Goal: Check status

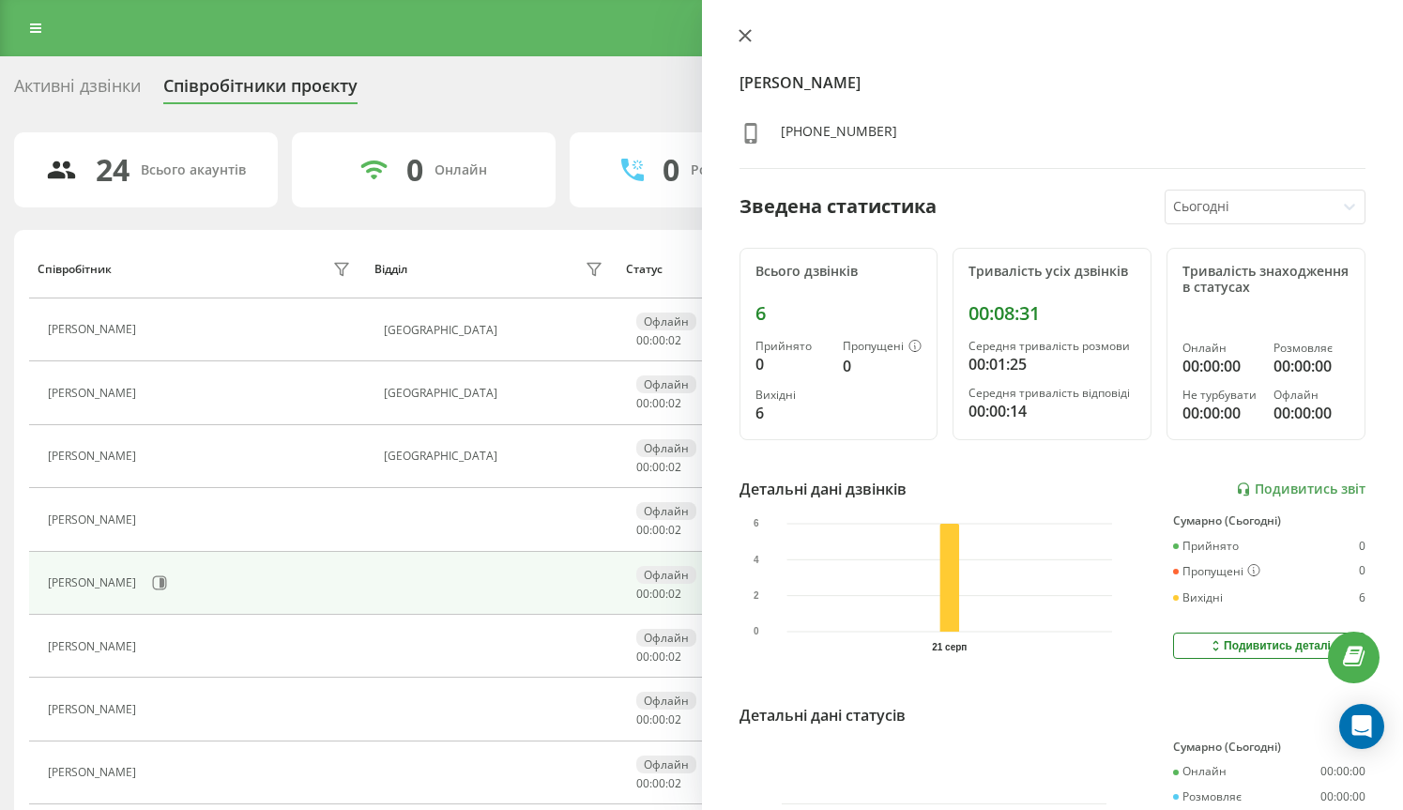
click at [747, 41] on icon at bounding box center [744, 35] width 13 height 13
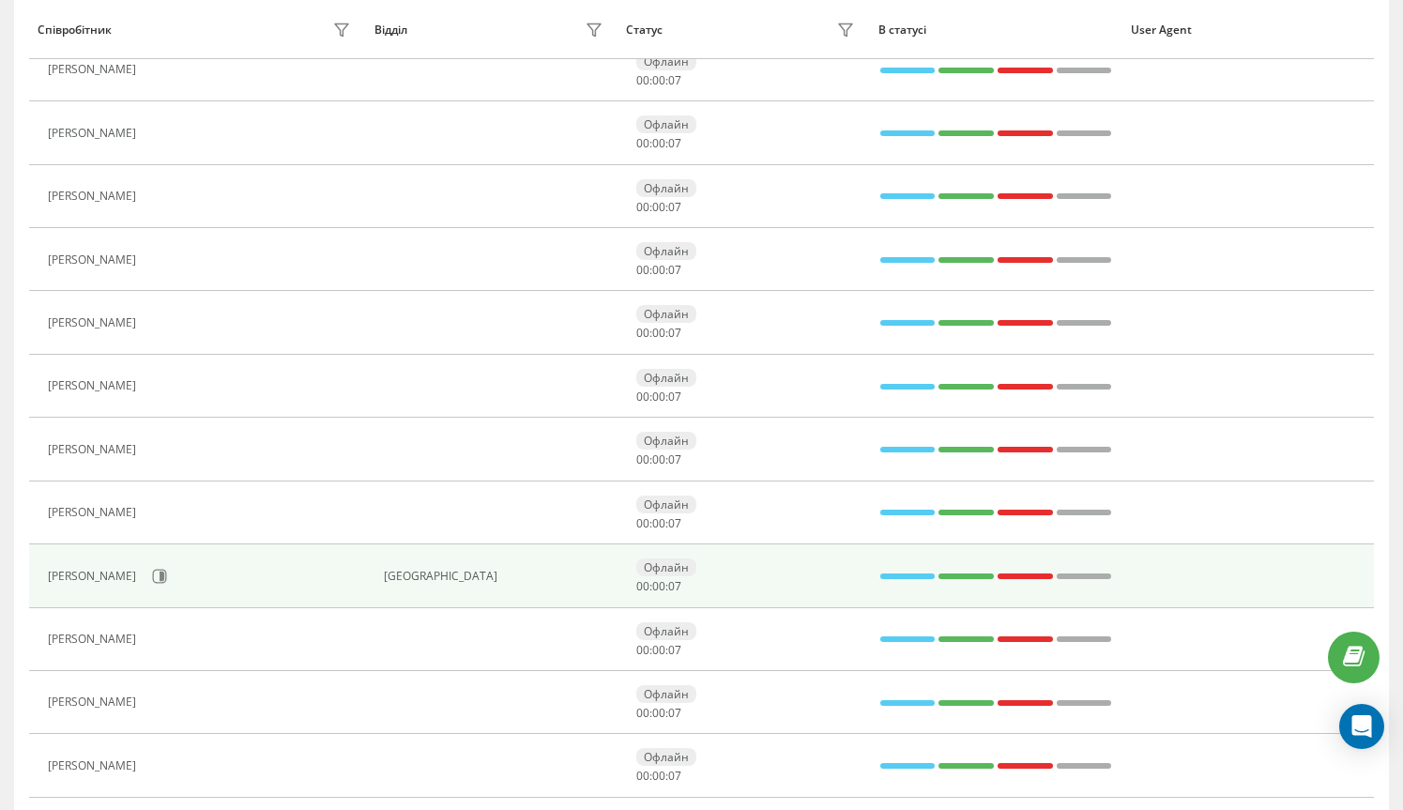
scroll to position [692, 0]
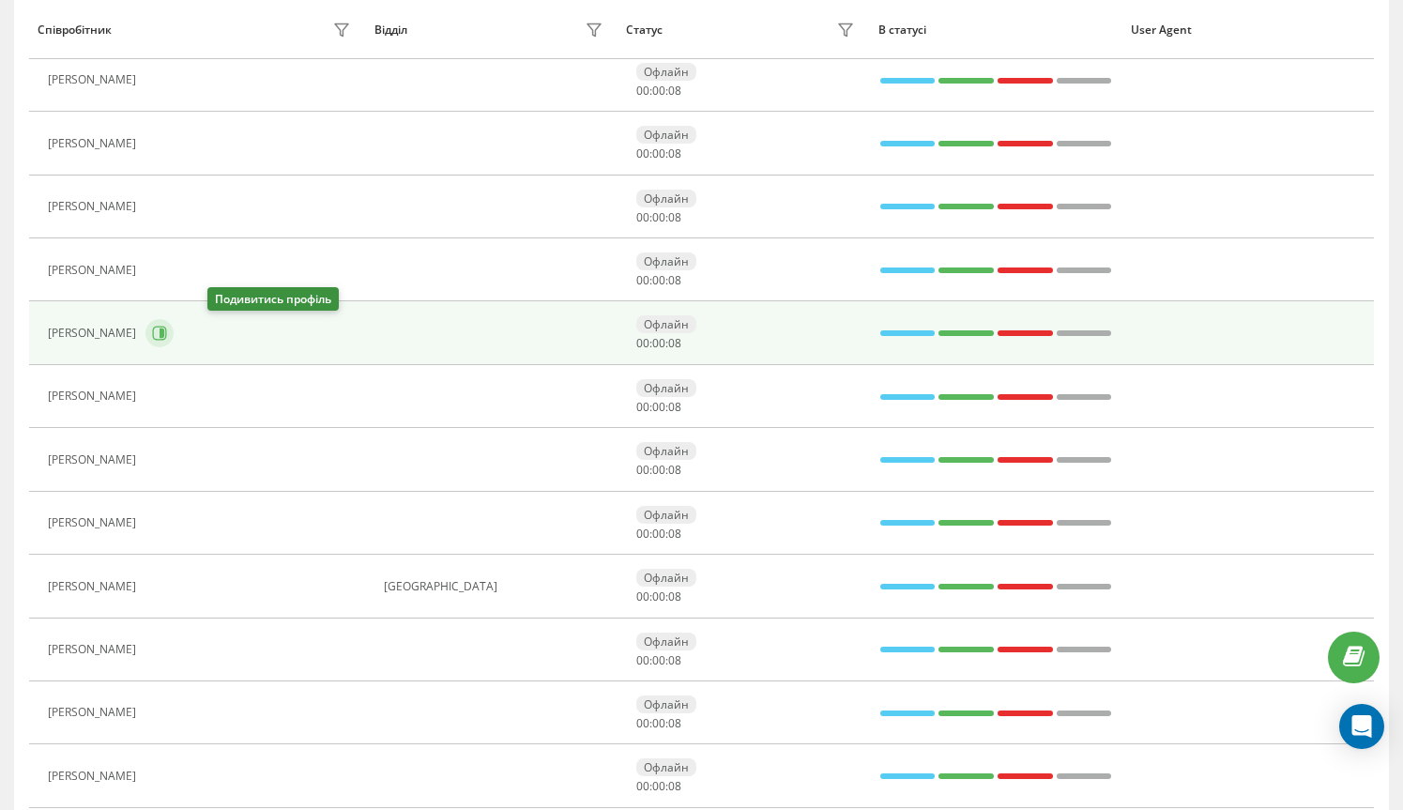
click at [167, 330] on icon at bounding box center [160, 334] width 14 height 14
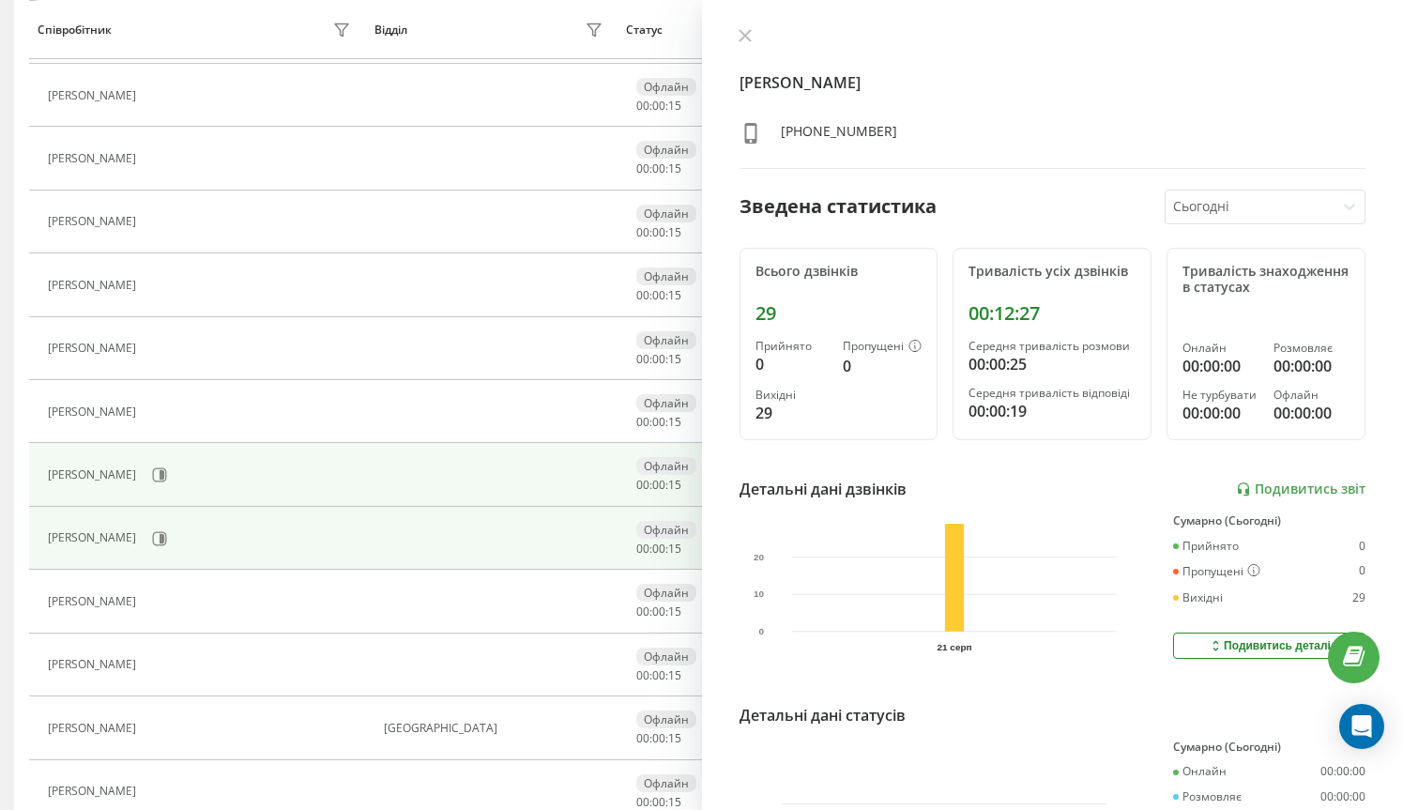
scroll to position [540, 0]
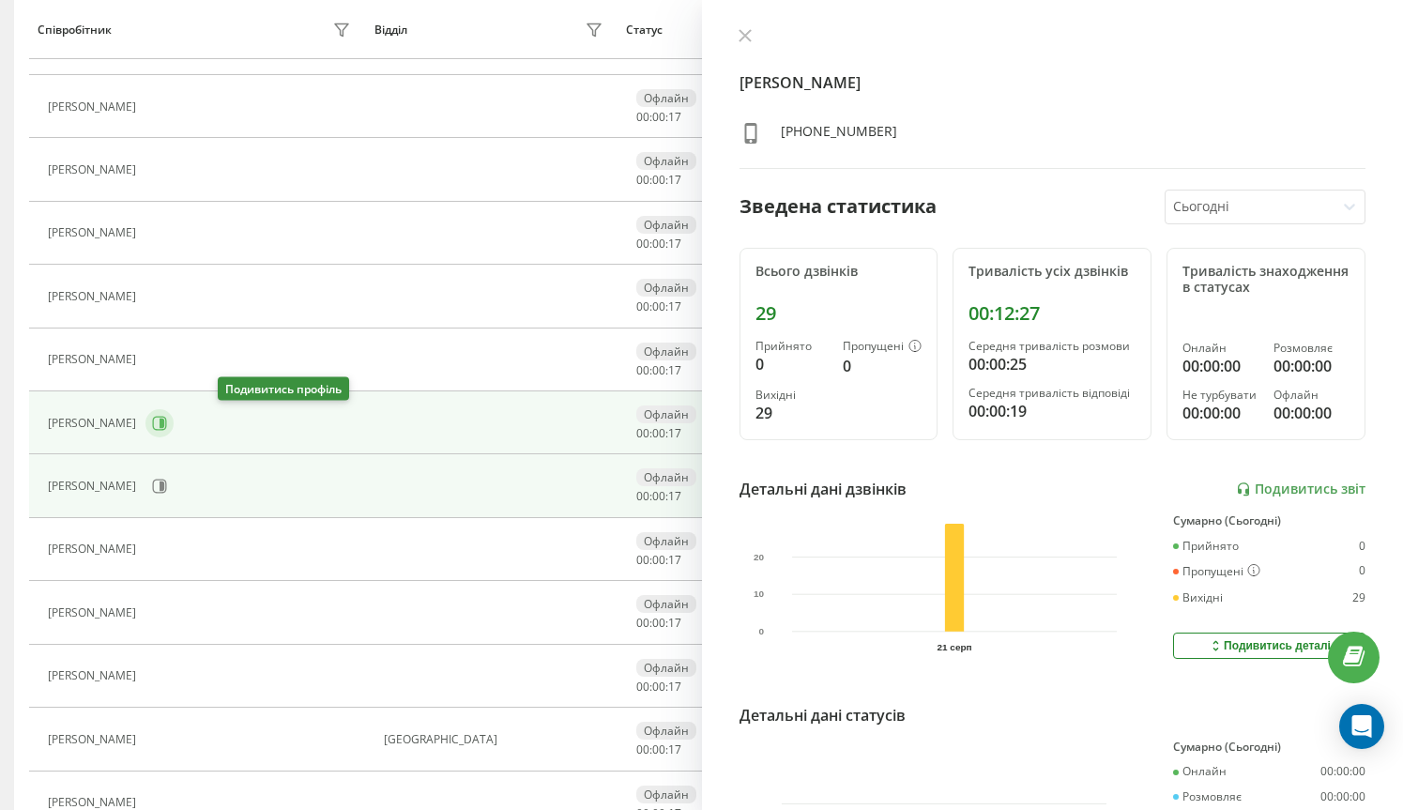
click at [174, 432] on button at bounding box center [159, 423] width 28 height 28
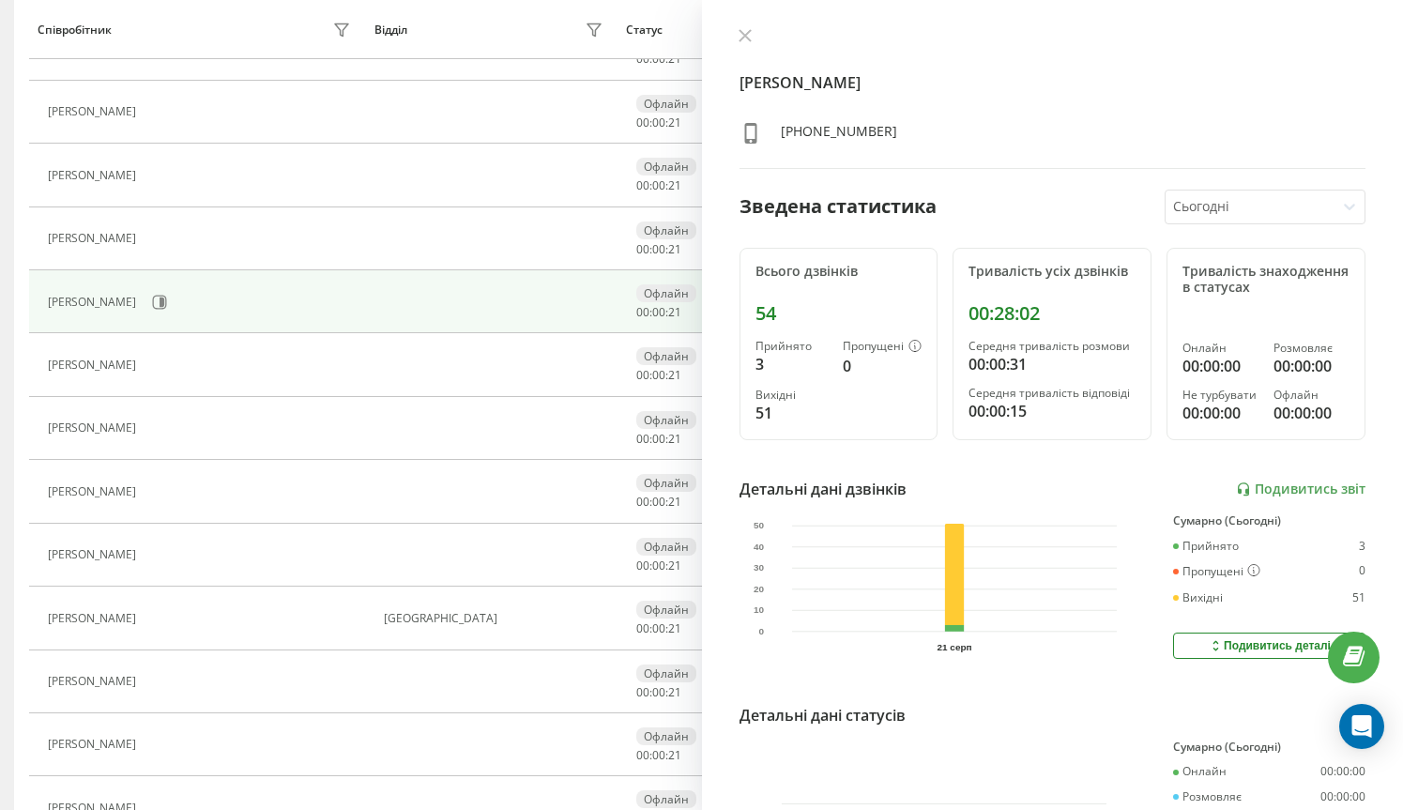
scroll to position [659, 0]
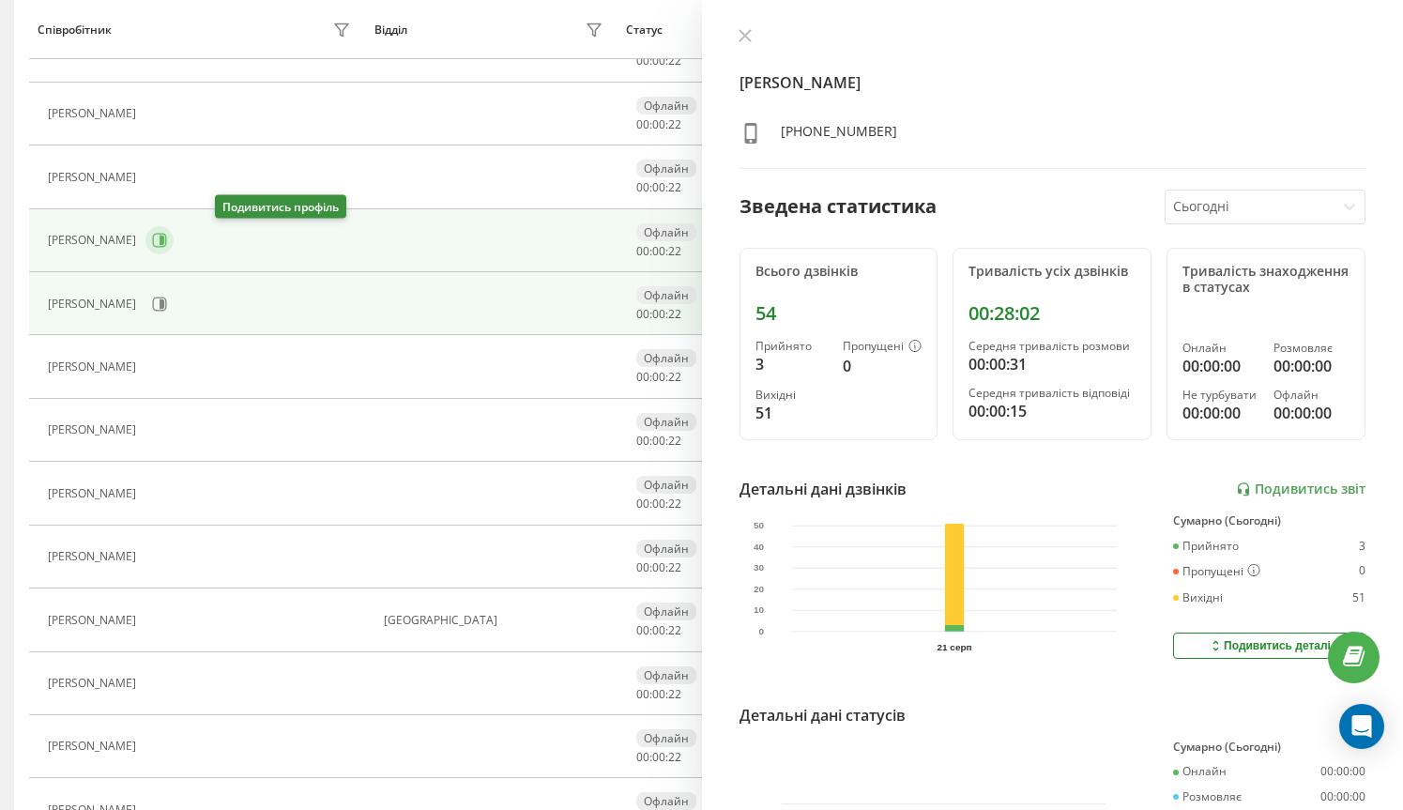
click at [167, 242] on icon at bounding box center [159, 240] width 15 height 15
